Goal: Task Accomplishment & Management: Use online tool/utility

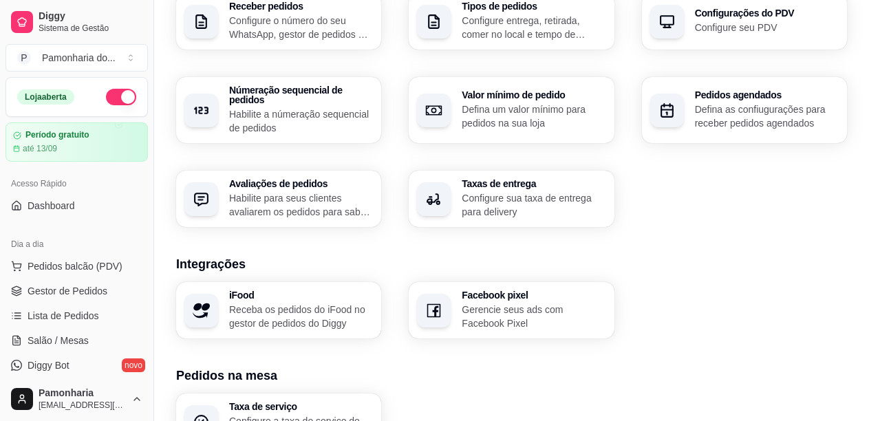
scroll to position [569, 0]
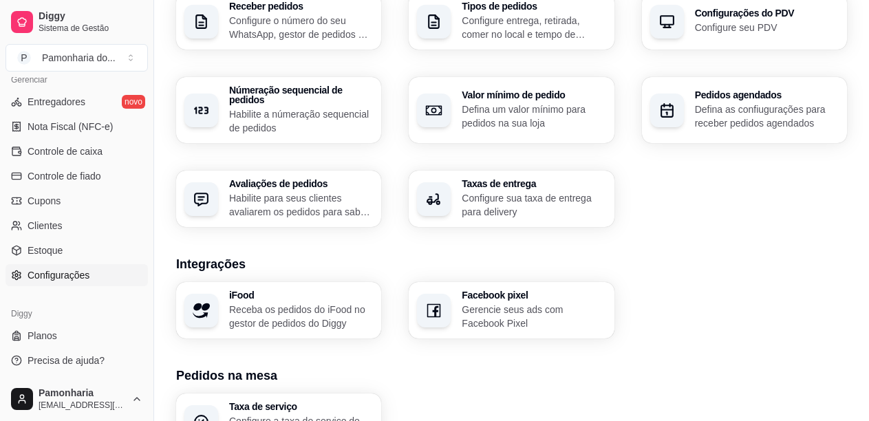
click at [74, 174] on span "Controle de fiado" at bounding box center [65, 176] width 74 height 14
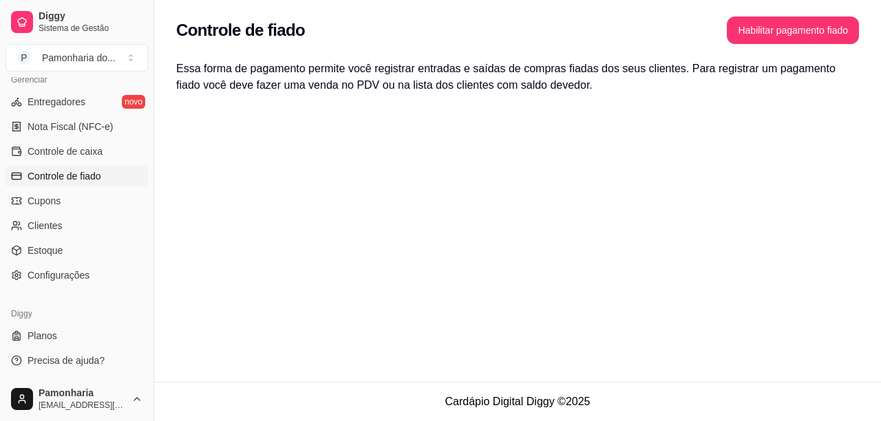
click at [71, 246] on link "Estoque" at bounding box center [77, 251] width 142 height 22
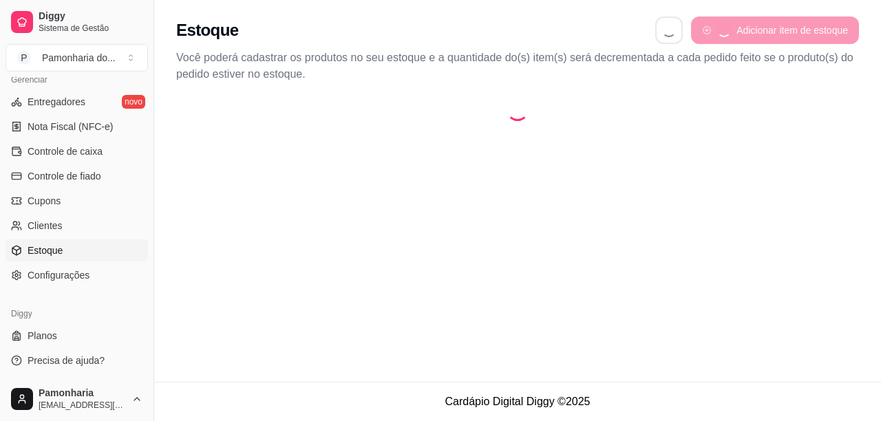
select select "QUANTITY_ORDER"
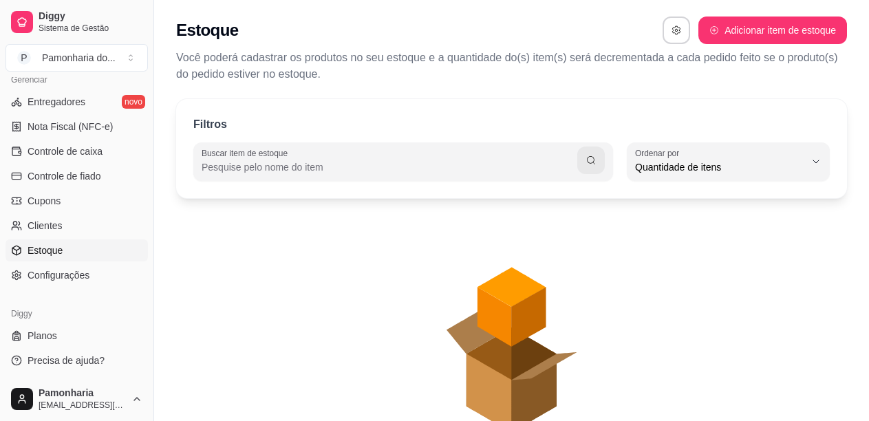
scroll to position [13, 0]
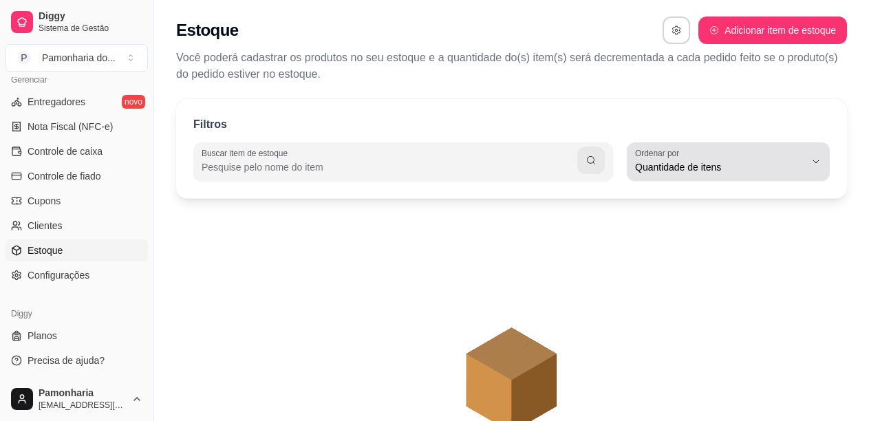
click at [820, 167] on button "Ordenar por Quantidade de itens" at bounding box center [728, 161] width 203 height 39
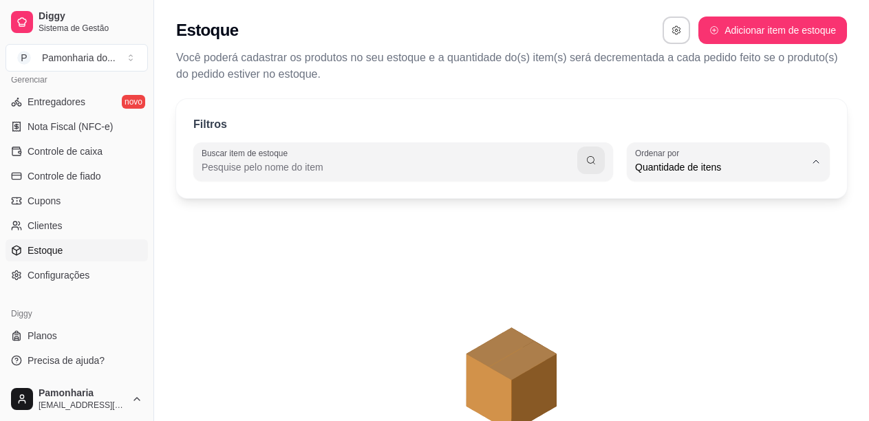
click at [584, 243] on icon "animation" at bounding box center [511, 332] width 671 height 241
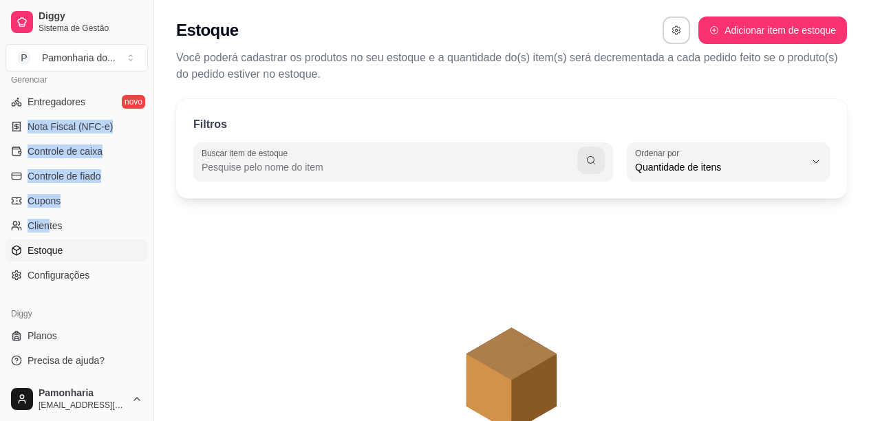
drag, startPoint x: 0, startPoint y: 119, endPoint x: 50, endPoint y: 237, distance: 127.7
click at [50, 237] on div "Gerenciar Entregadores novo Nota Fiscal (NFC-e) Controle de caixa Controle de f…" at bounding box center [77, 177] width 154 height 229
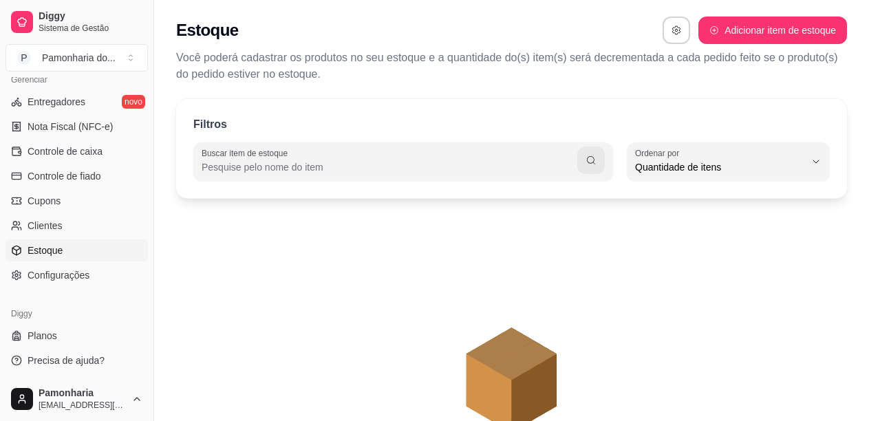
click at [321, 315] on icon "animation" at bounding box center [511, 332] width 671 height 241
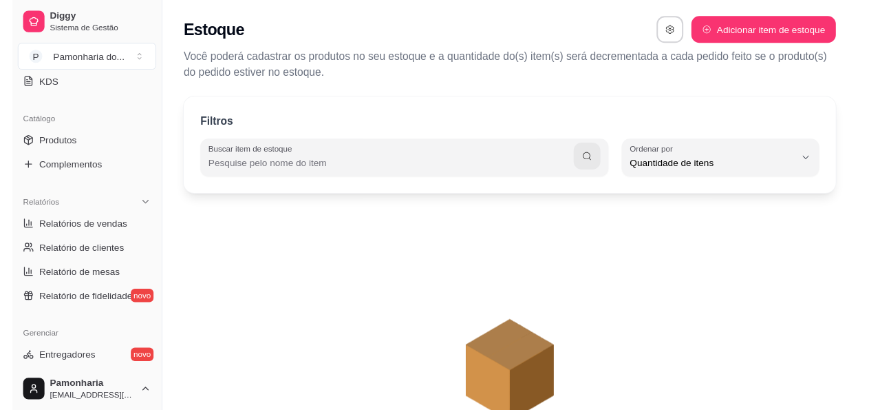
scroll to position [44, 0]
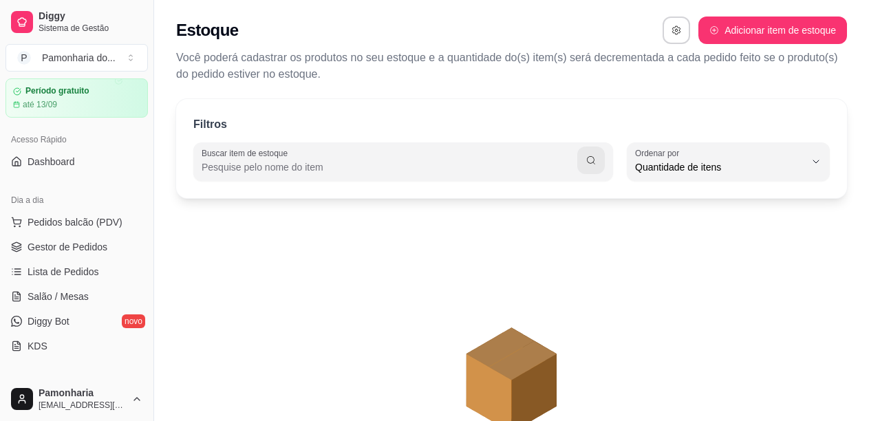
click at [47, 253] on span "Gestor de Pedidos" at bounding box center [68, 247] width 80 height 14
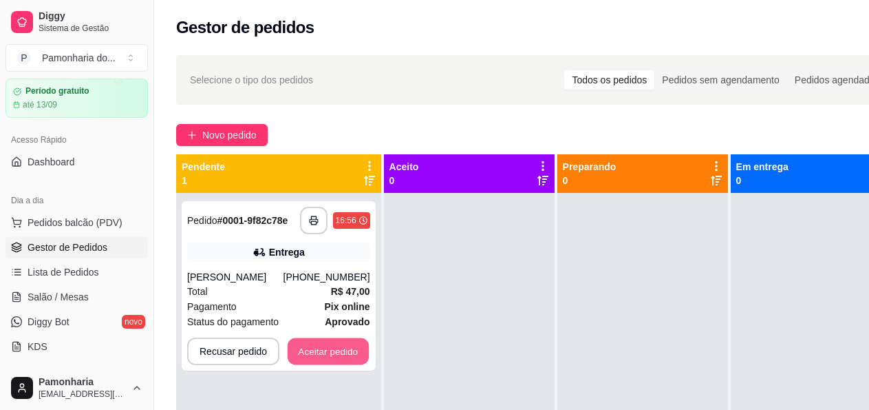
click at [339, 361] on button "Aceitar pedido" at bounding box center [328, 351] width 81 height 27
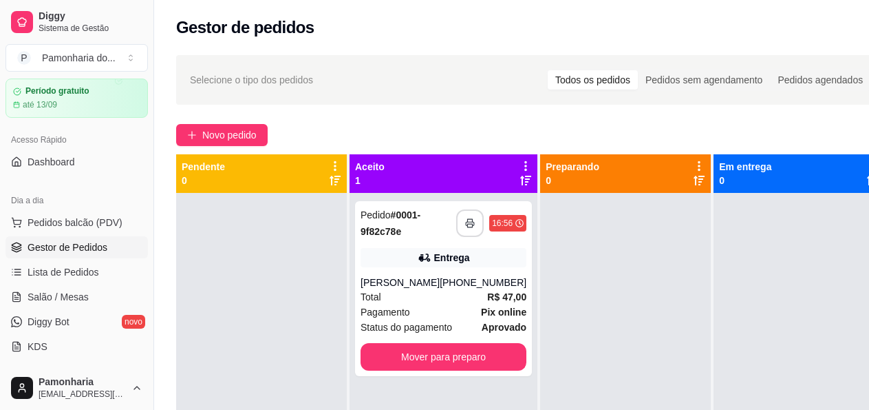
click at [466, 222] on icon "button" at bounding box center [470, 223] width 8 height 3
click at [465, 223] on icon "button" at bounding box center [470, 223] width 10 height 10
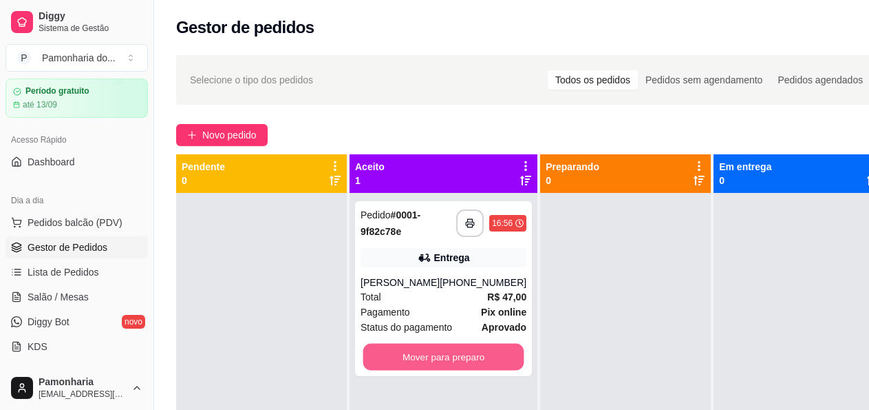
click at [424, 370] on button "Mover para preparo" at bounding box center [443, 357] width 161 height 27
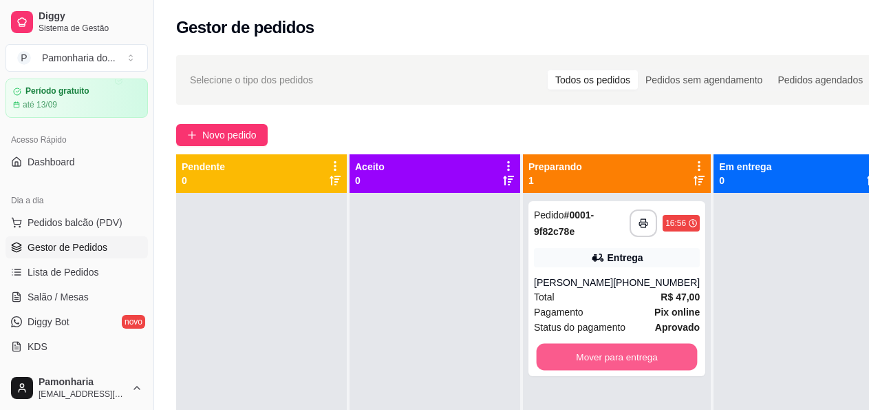
click at [602, 370] on button "Mover para entrega" at bounding box center [617, 357] width 161 height 27
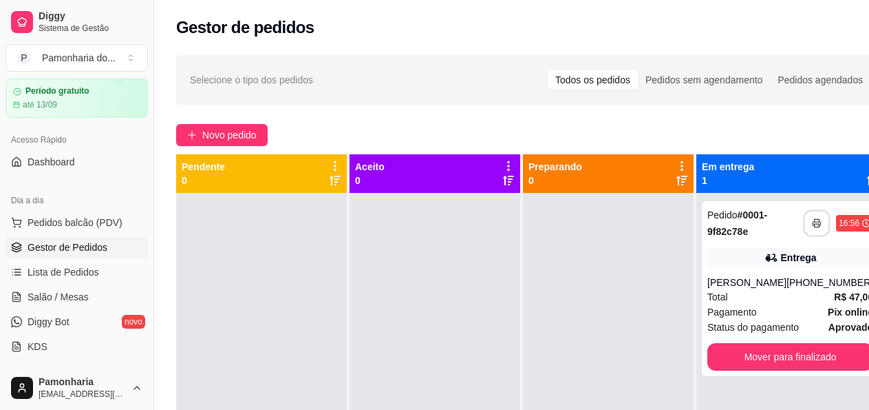
click at [812, 226] on icon "button" at bounding box center [817, 223] width 10 height 10
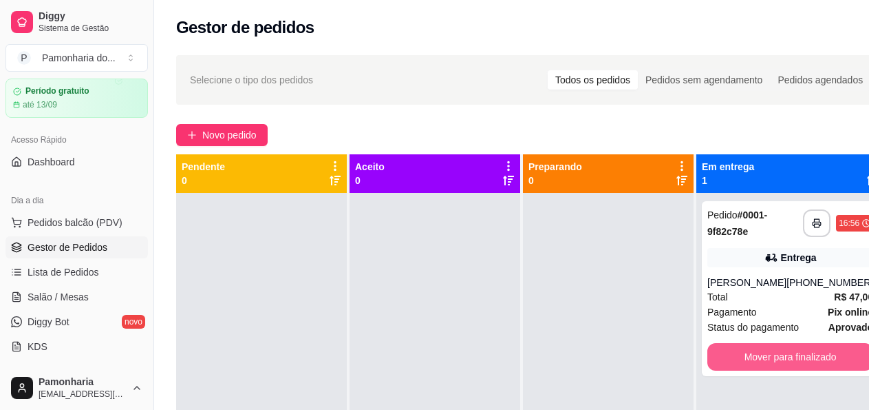
click at [803, 370] on button "Mover para finalizado" at bounding box center [791, 357] width 166 height 28
